Goal: Task Accomplishment & Management: Manage account settings

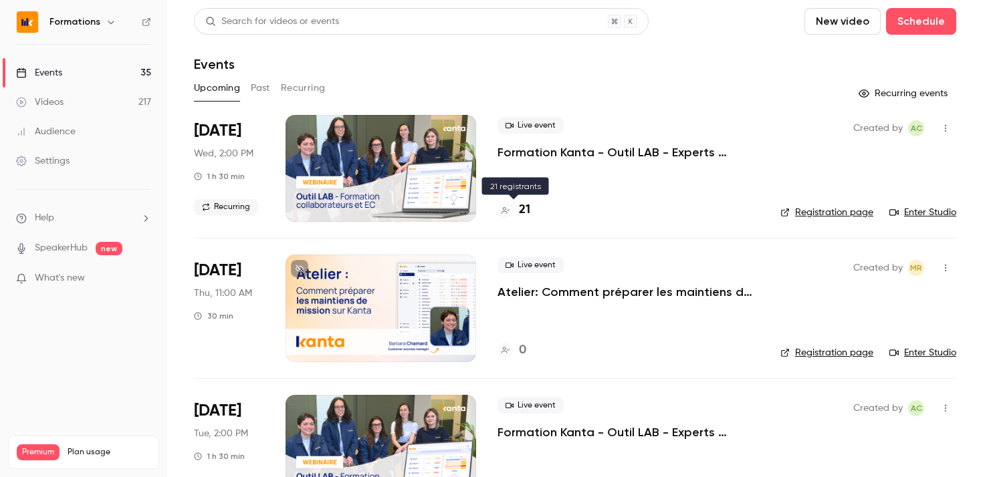
click at [522, 207] on h4 "21" at bounding box center [524, 210] width 11 height 18
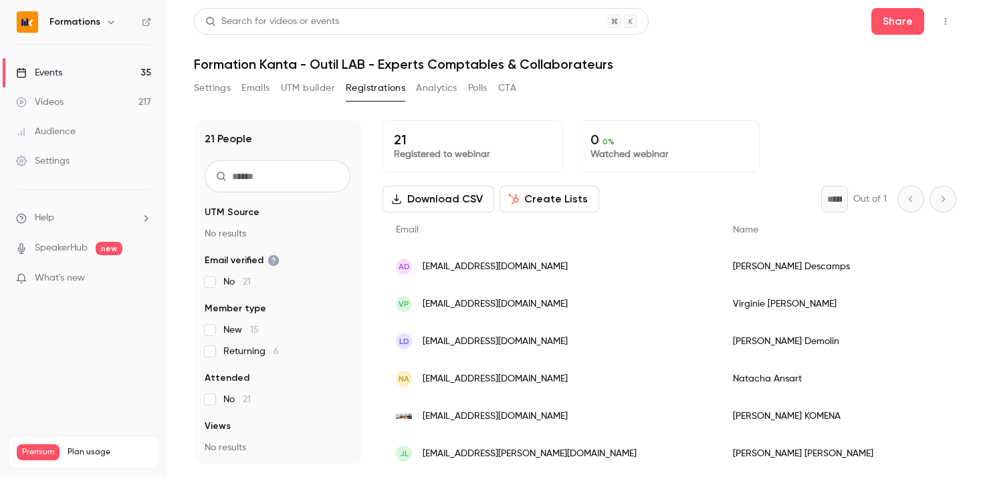
click at [205, 86] on button "Settings" at bounding box center [212, 88] width 37 height 21
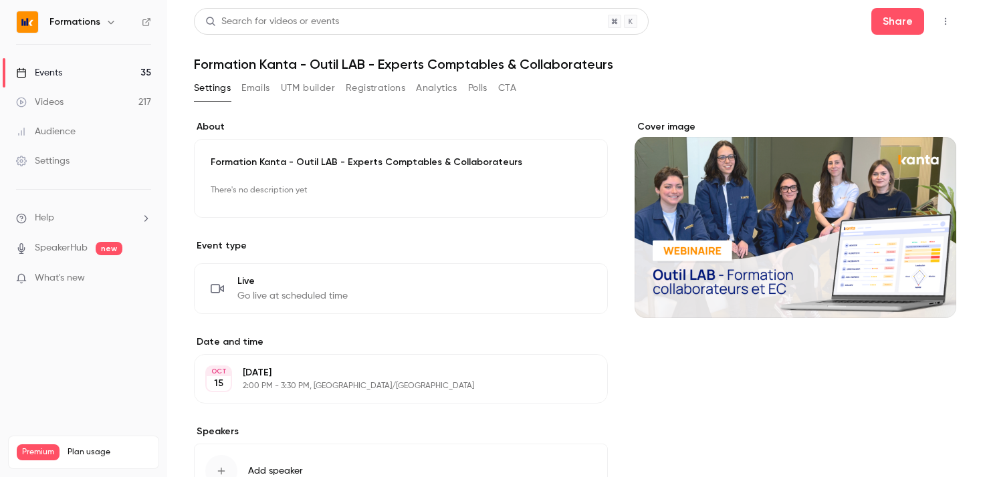
click at [66, 66] on link "Events 35" at bounding box center [83, 72] width 167 height 29
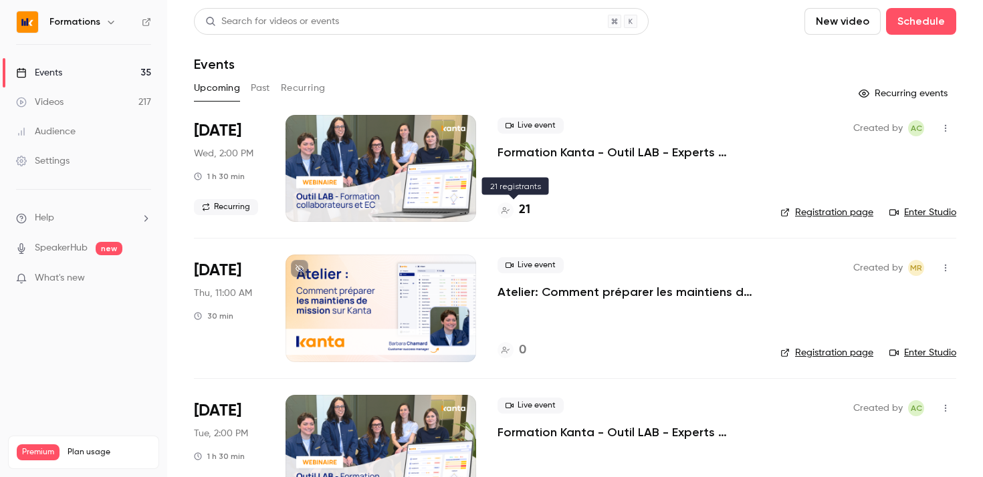
click at [526, 213] on h4 "21" at bounding box center [524, 210] width 11 height 18
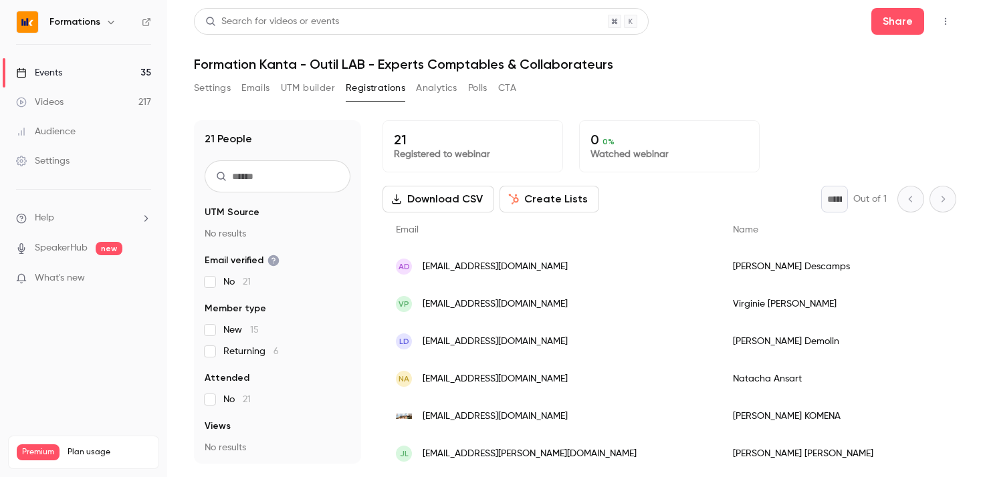
click at [51, 14] on div "Formations" at bounding box center [90, 22] width 82 height 16
click at [38, 66] on div "Events" at bounding box center [39, 72] width 46 height 13
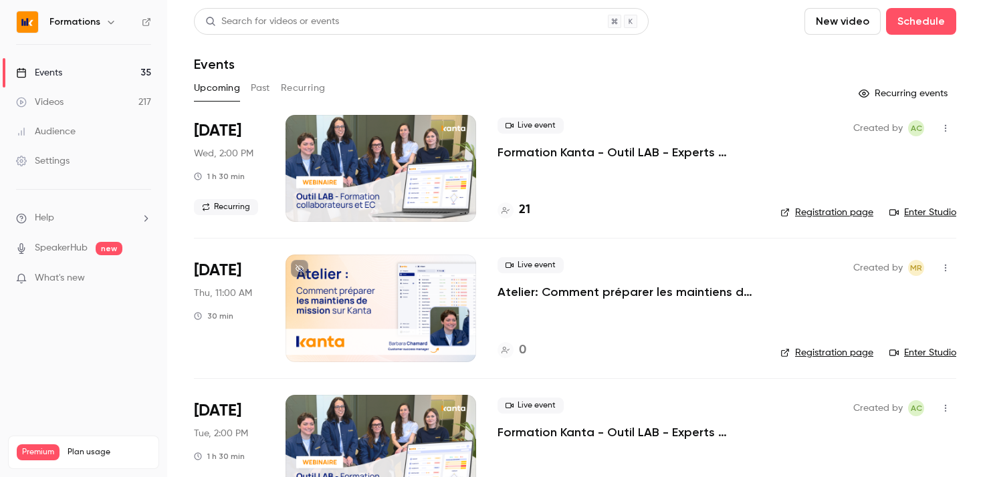
click at [847, 219] on link "Registration page" at bounding box center [826, 212] width 93 height 13
click at [524, 211] on h4 "21" at bounding box center [524, 210] width 11 height 18
